Goal: Go to known website: Access a specific website the user already knows

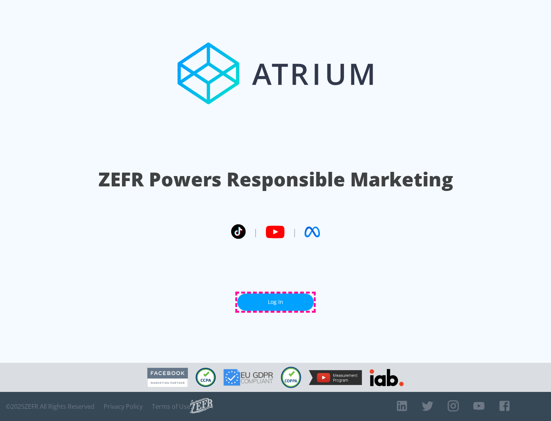
click at [276, 302] on link "Log In" at bounding box center [275, 302] width 77 height 17
